Goal: Transaction & Acquisition: Purchase product/service

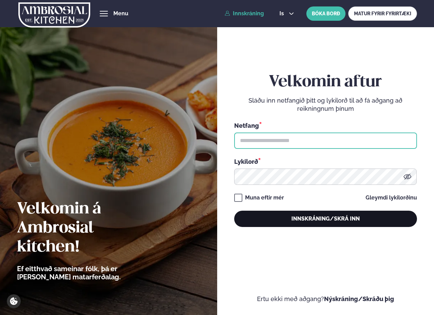
type input "**********"
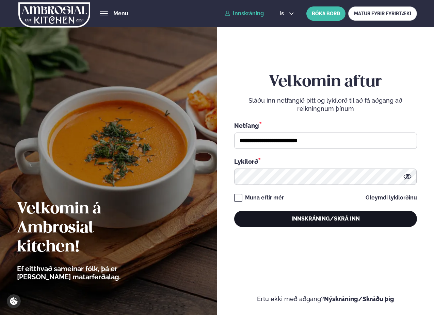
click at [323, 217] on button "Innskráning/Skrá inn" at bounding box center [325, 219] width 183 height 16
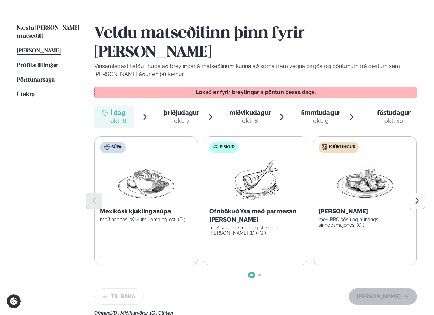
scroll to position [151, 0]
click at [44, 27] on span "Næstu [PERSON_NAME] matseðill" at bounding box center [48, 33] width 62 height 14
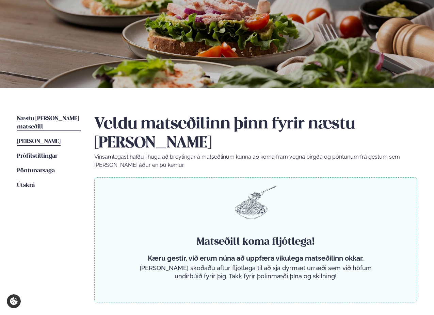
click at [47, 139] on span "[PERSON_NAME]" at bounding box center [39, 142] width 44 height 6
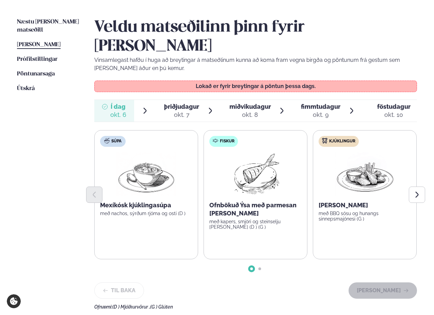
scroll to position [159, 0]
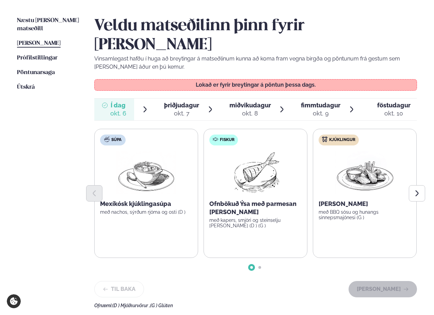
click at [179, 101] on div "þriðjudagur þri." at bounding box center [181, 105] width 35 height 8
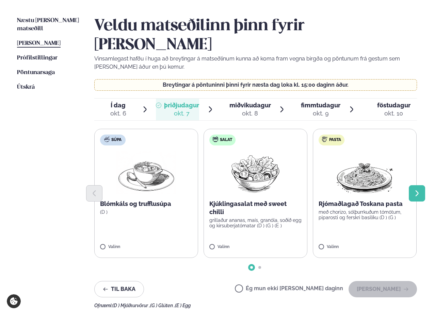
click at [358, 190] on icon "Next slide" at bounding box center [416, 193] width 7 height 7
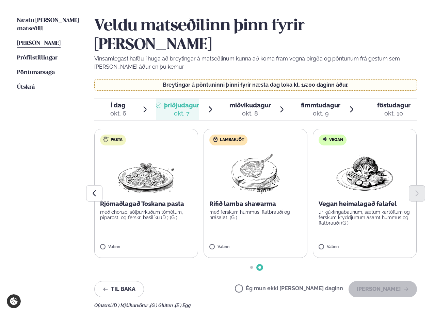
click at [148, 210] on p "með chorizo, sólþurrkuðum tómötum, piparosti og ferskri basilíku (D ) (G )" at bounding box center [146, 215] width 92 height 11
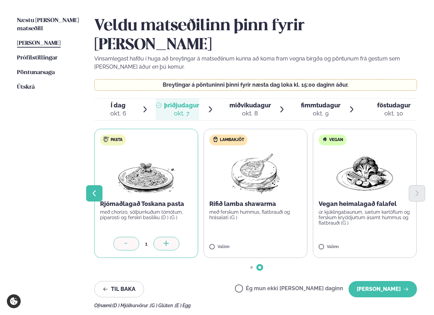
click at [93, 191] on icon "Previous slide" at bounding box center [94, 194] width 3 height 6
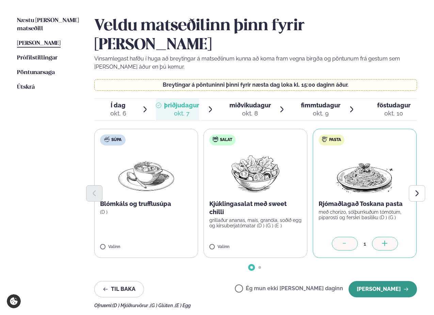
click at [358, 281] on button "[PERSON_NAME]" at bounding box center [382, 289] width 68 height 16
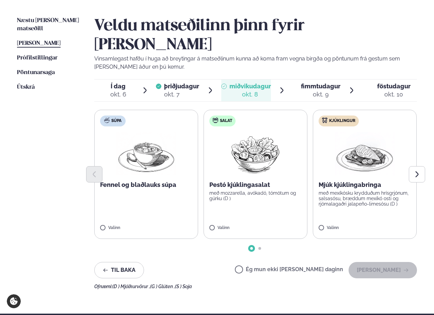
click at [358, 181] on p "Mjúk kjúklingabringa" at bounding box center [364, 185] width 92 height 8
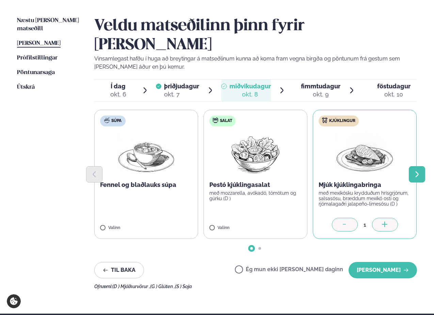
click at [358, 171] on icon "Next slide" at bounding box center [416, 174] width 7 height 7
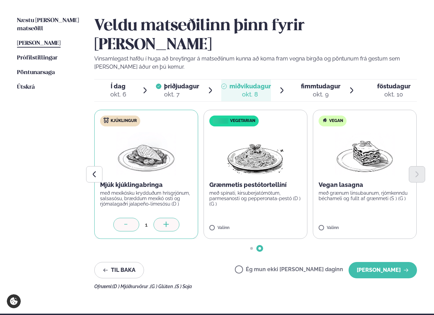
click at [257, 191] on p "með spínati, kirsuberjatómötum, parmesanosti og pepperonata-pestó (D ) (G )" at bounding box center [255, 199] width 92 height 16
click at [131, 218] on div at bounding box center [126, 225] width 26 height 14
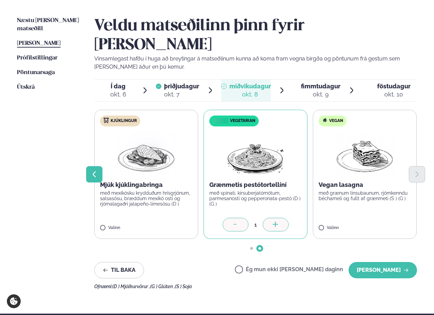
click at [93, 171] on icon "Previous slide" at bounding box center [94, 174] width 3 height 6
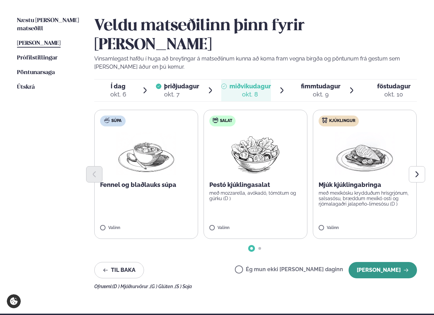
click at [358, 262] on button "[PERSON_NAME]" at bounding box center [382, 270] width 68 height 16
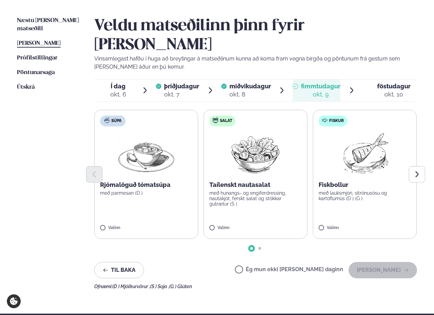
click at [256, 191] on p "með hunangs- og engiferdressing, nautakjöt, ferskt salat og stökkar gulrætur (S…" at bounding box center [255, 199] width 92 height 16
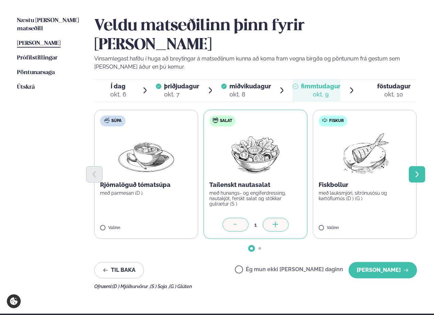
click at [358, 171] on icon "Next slide" at bounding box center [416, 174] width 3 height 6
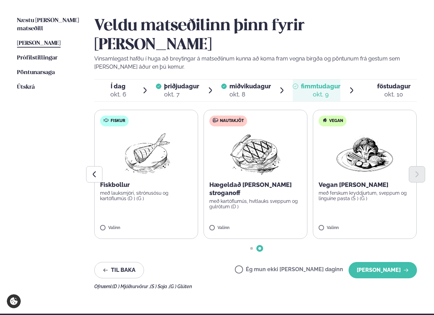
click at [255, 199] on p "með kartöflumús, hvítlauks sveppum og gulrótum (D )" at bounding box center [255, 204] width 92 height 11
click at [98, 166] on button "Previous slide" at bounding box center [94, 174] width 16 height 16
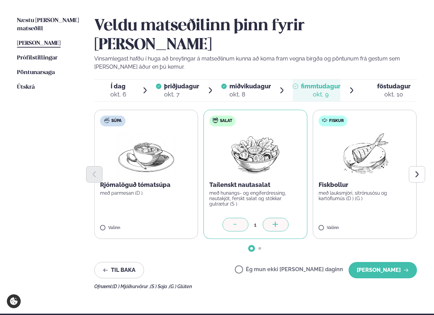
click at [240, 218] on div at bounding box center [235, 225] width 26 height 14
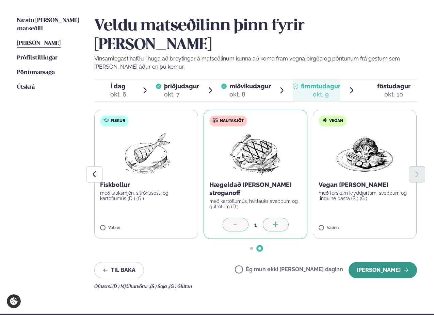
click at [358, 262] on button "[PERSON_NAME]" at bounding box center [382, 270] width 68 height 16
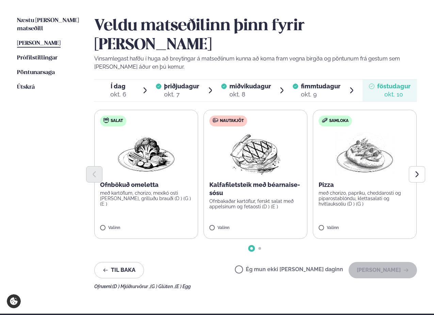
click at [268, 181] on p "Kalfafiletsteik með béarnaise-sósu" at bounding box center [255, 189] width 92 height 16
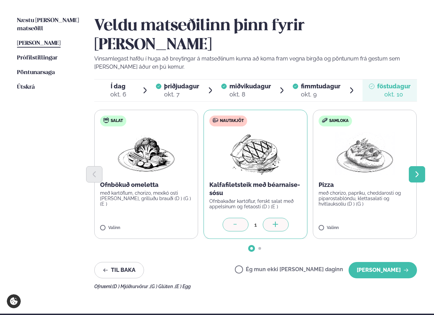
click at [358, 171] on icon "Next slide" at bounding box center [416, 174] width 7 height 7
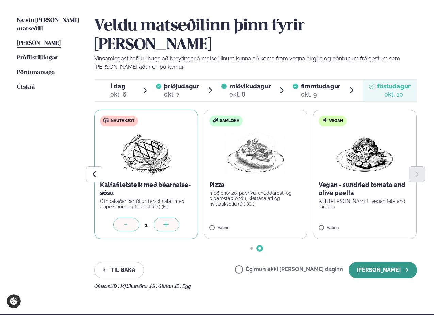
click at [358, 262] on button "[PERSON_NAME]" at bounding box center [382, 270] width 68 height 16
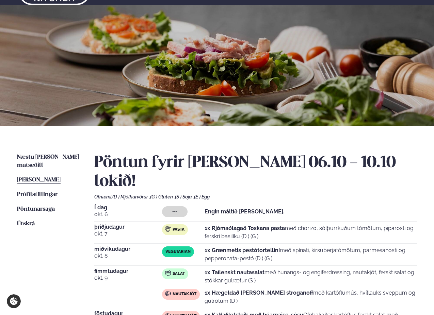
scroll to position [0, 0]
